Goal: Navigation & Orientation: Find specific page/section

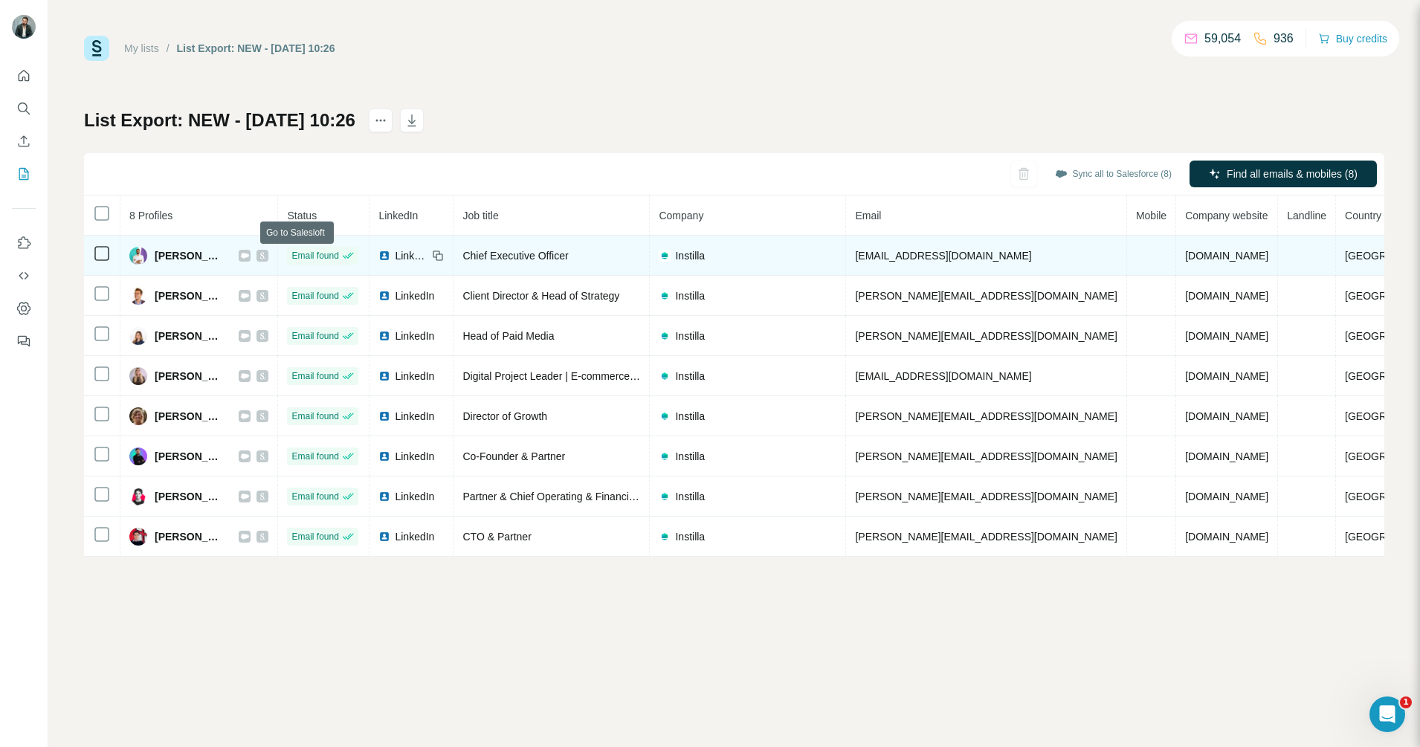
click at [267, 256] on icon at bounding box center [262, 256] width 9 height 12
